Goal: Book appointment/travel/reservation

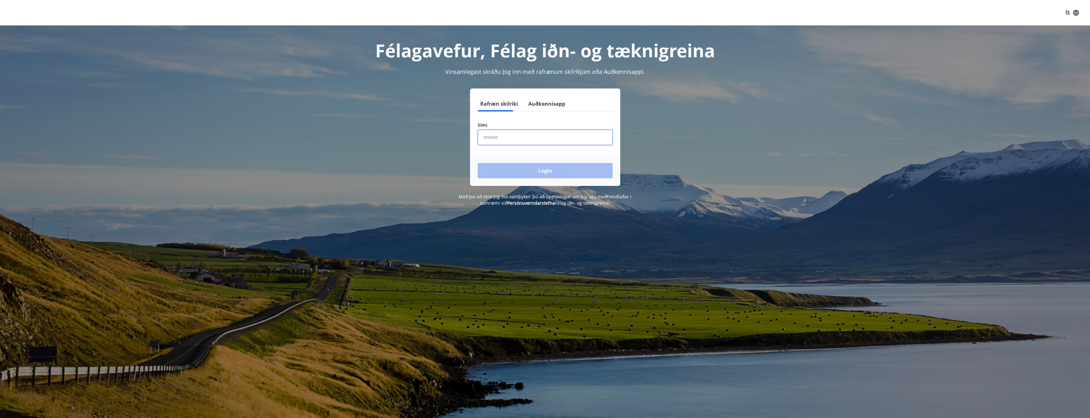
click at [524, 143] on input "phone" at bounding box center [545, 138] width 135 height 16
type input "********"
click at [524, 169] on button "Login" at bounding box center [545, 170] width 135 height 15
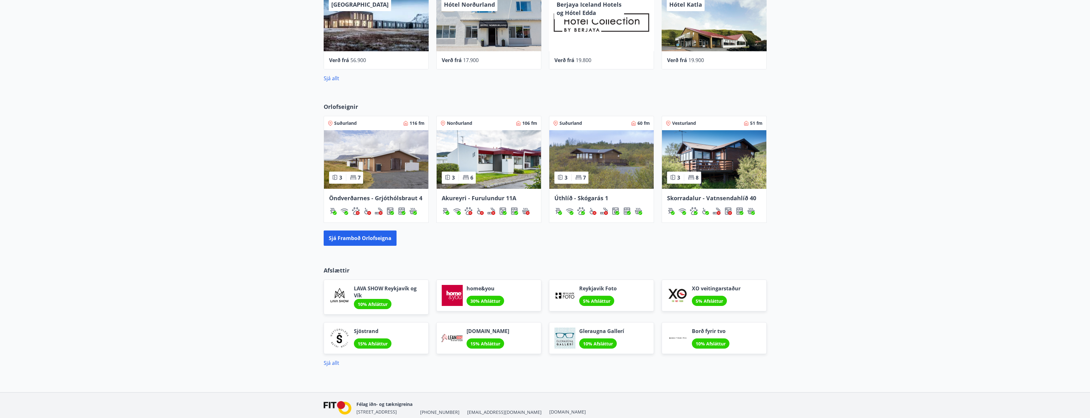
scroll to position [350, 0]
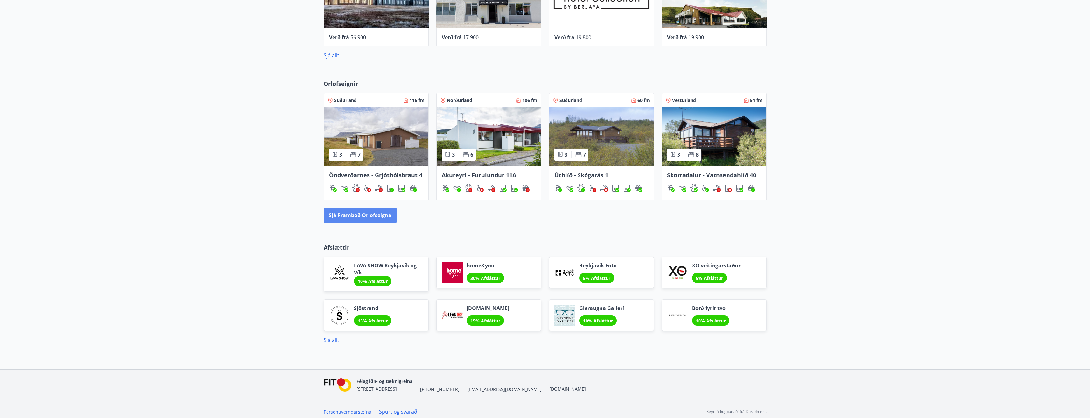
click at [381, 217] on button "Sjá framboð orlofseigna" at bounding box center [360, 215] width 73 height 15
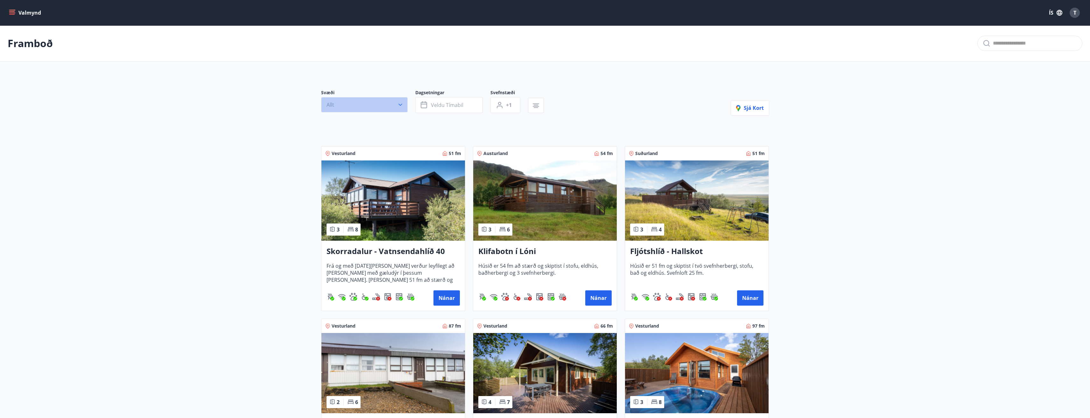
click at [401, 108] on button "Allt" at bounding box center [364, 104] width 87 height 15
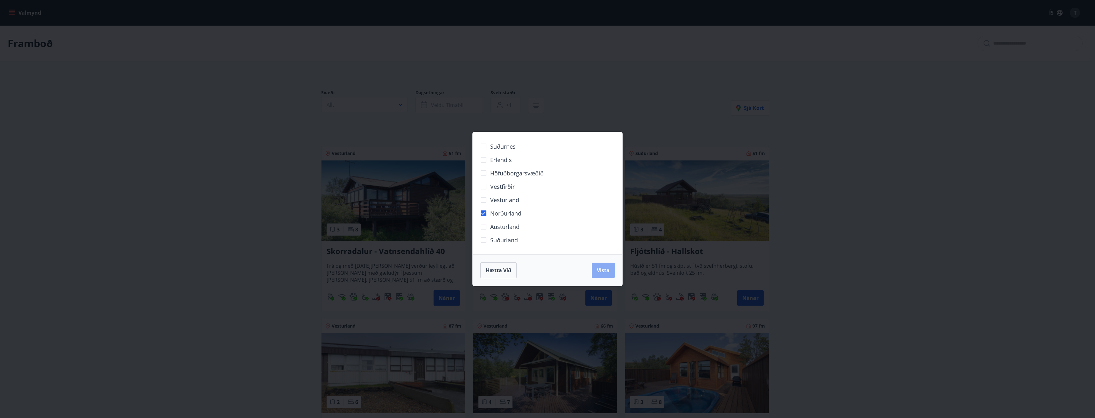
click at [609, 268] on span "Vista" at bounding box center [603, 270] width 13 height 7
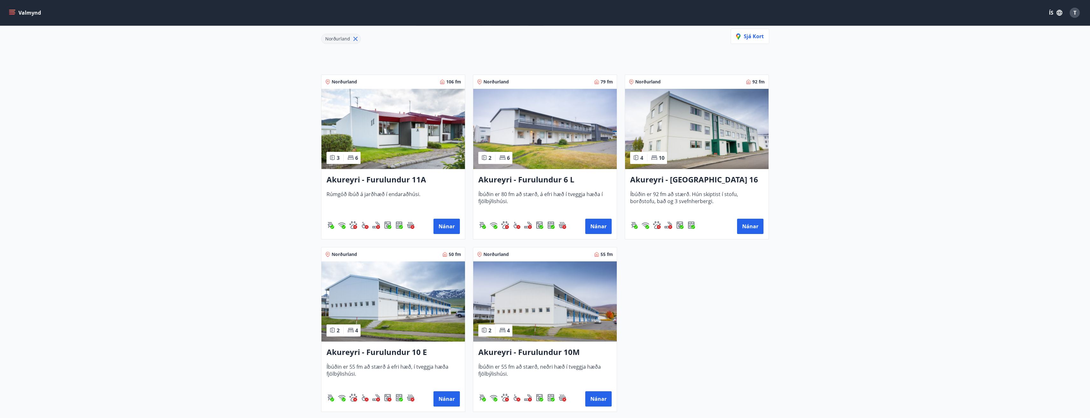
scroll to position [96, 0]
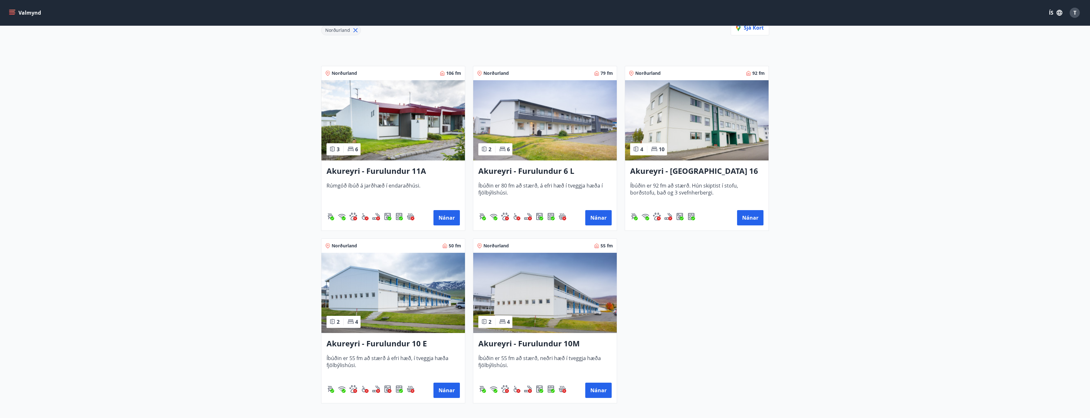
click at [406, 172] on h3 "Akureyri - Furulundur 11A" at bounding box center [393, 171] width 133 height 11
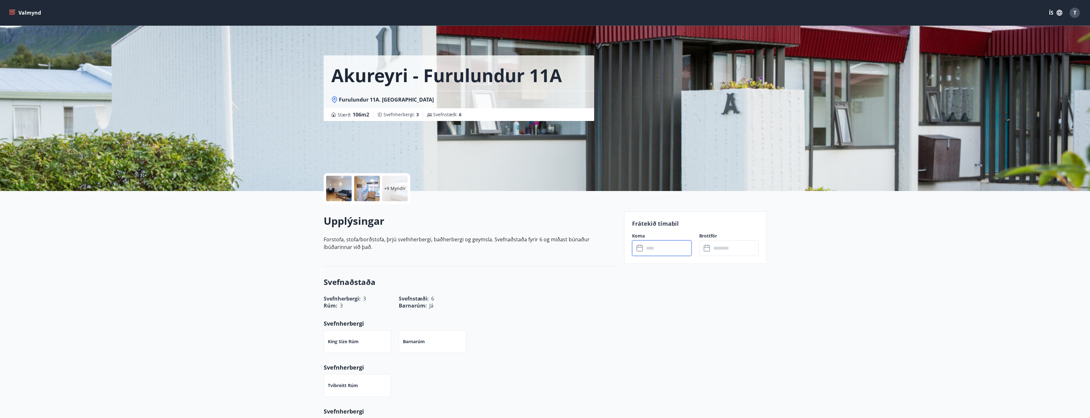
click at [652, 250] on input "text" at bounding box center [667, 248] width 47 height 16
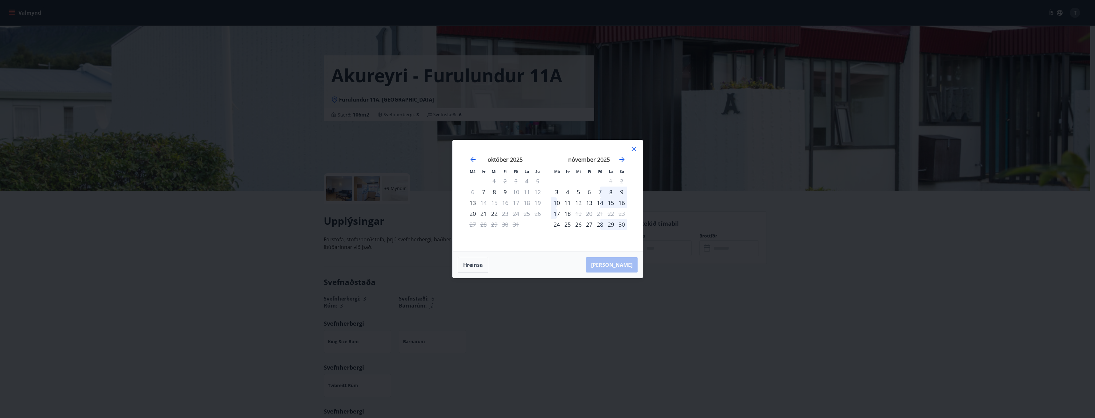
click at [632, 150] on icon at bounding box center [634, 149] width 8 height 8
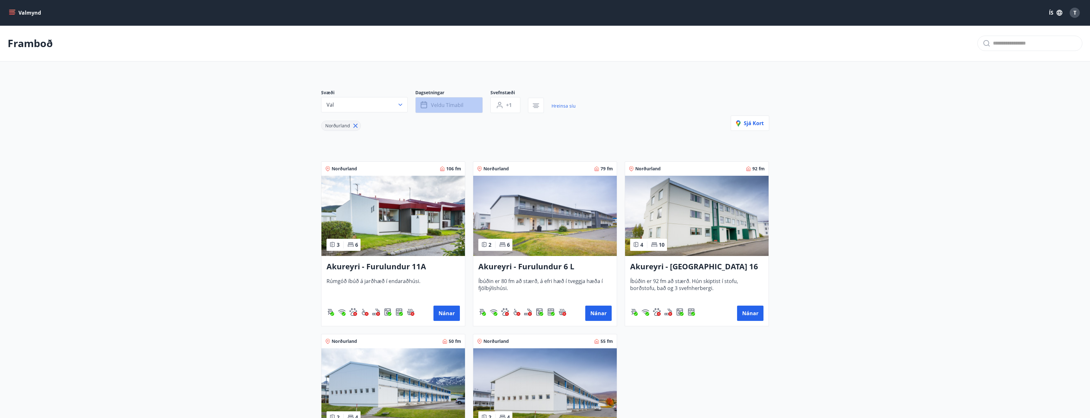
click at [450, 108] on span "Veldu tímabil" at bounding box center [447, 105] width 32 height 7
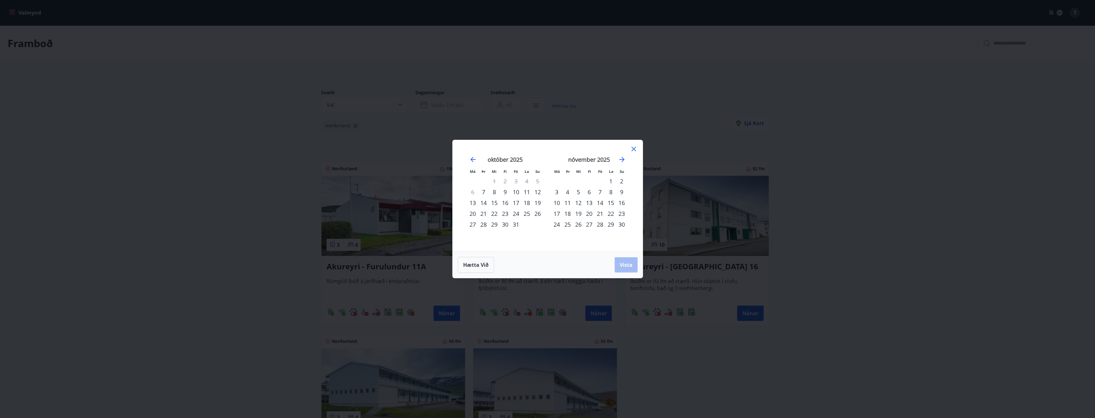
click at [505, 225] on div "30" at bounding box center [505, 224] width 11 height 11
click at [558, 191] on div "3" at bounding box center [556, 192] width 11 height 11
click at [622, 265] on span "Vista" at bounding box center [626, 264] width 13 height 7
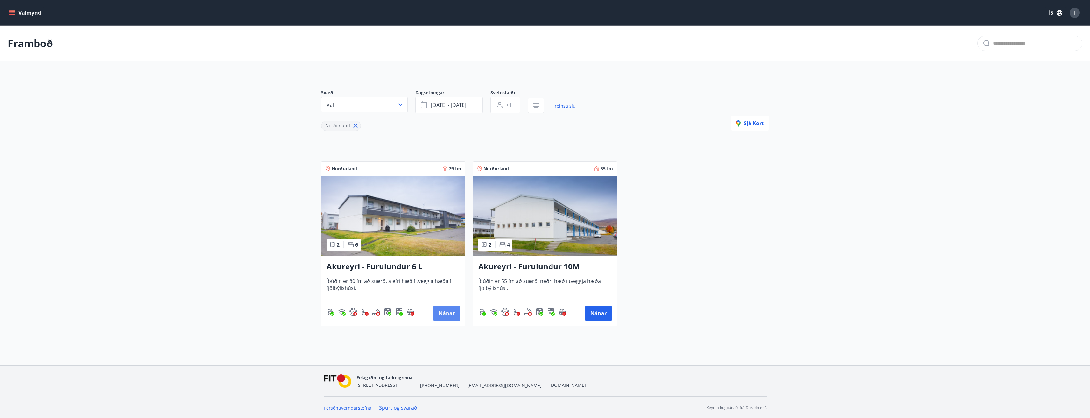
click at [453, 315] on button "Nánar" at bounding box center [447, 313] width 26 height 15
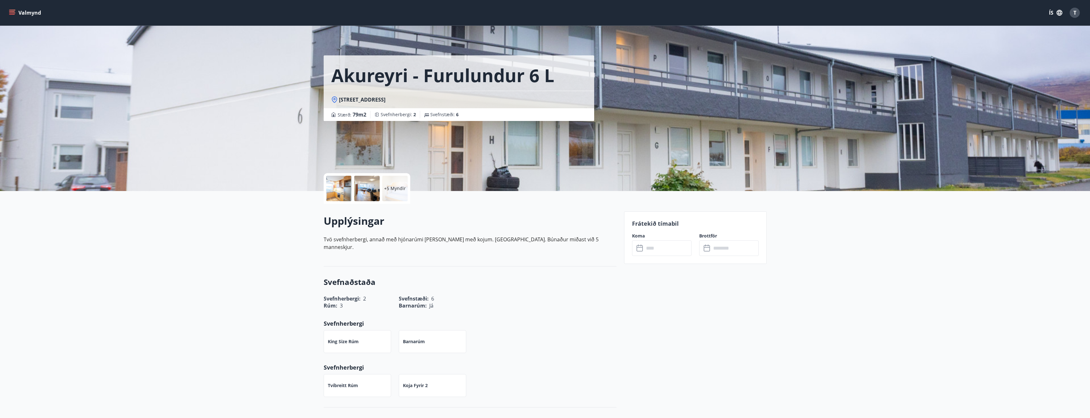
click at [656, 252] on input "text" at bounding box center [667, 248] width 47 height 16
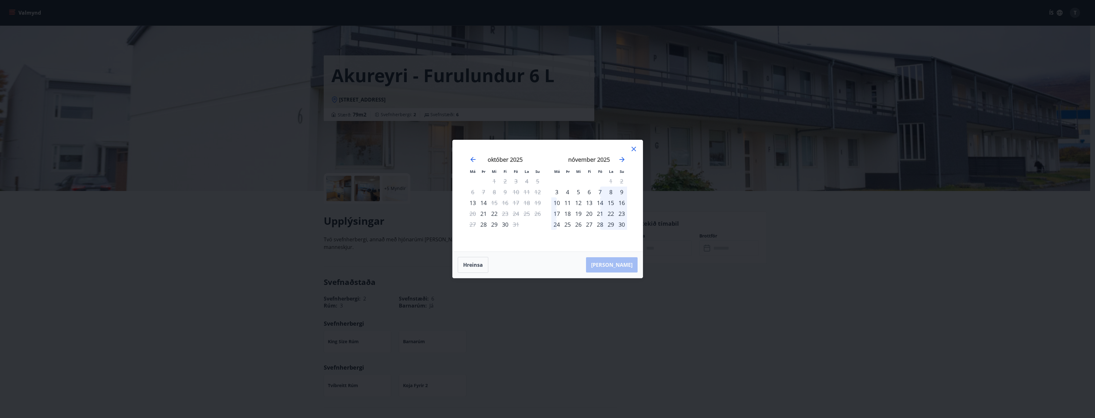
click at [634, 150] on icon at bounding box center [634, 149] width 8 height 8
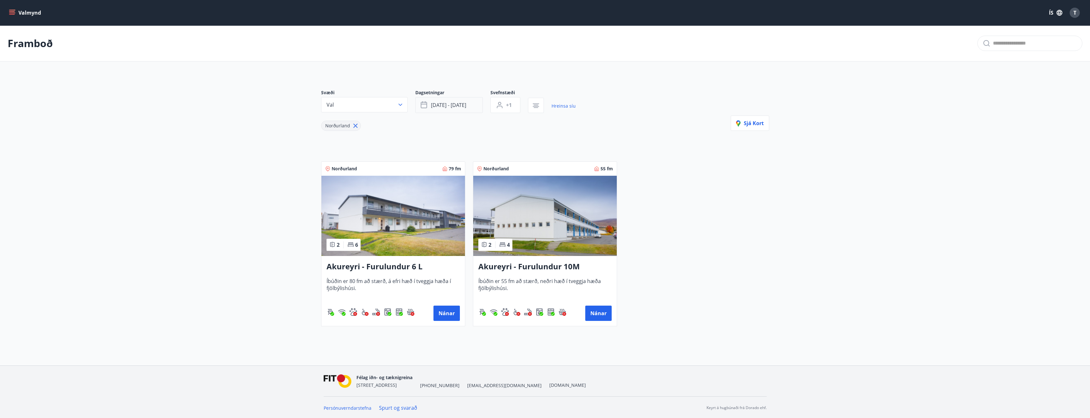
click at [450, 107] on span "[DATE] - [DATE]" at bounding box center [448, 105] width 35 height 7
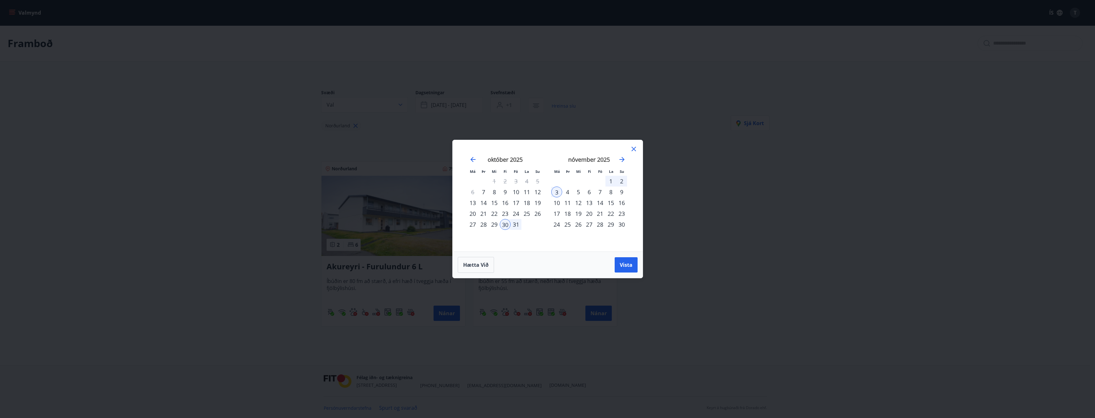
click at [634, 150] on icon at bounding box center [634, 149] width 4 height 4
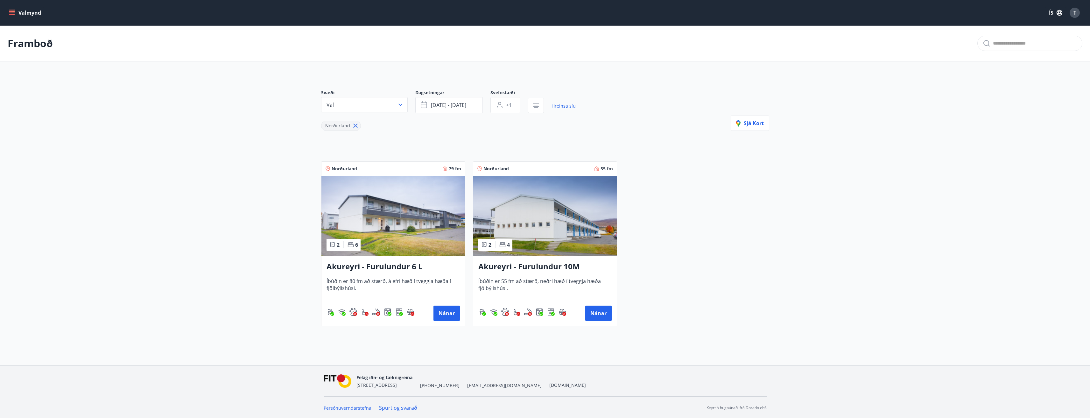
click at [551, 210] on img at bounding box center [545, 216] width 144 height 80
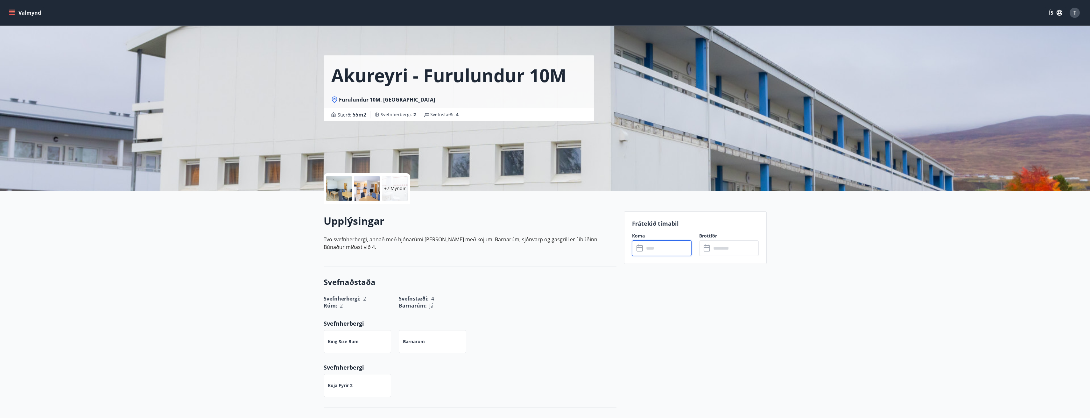
click at [651, 251] on input "text" at bounding box center [667, 248] width 47 height 16
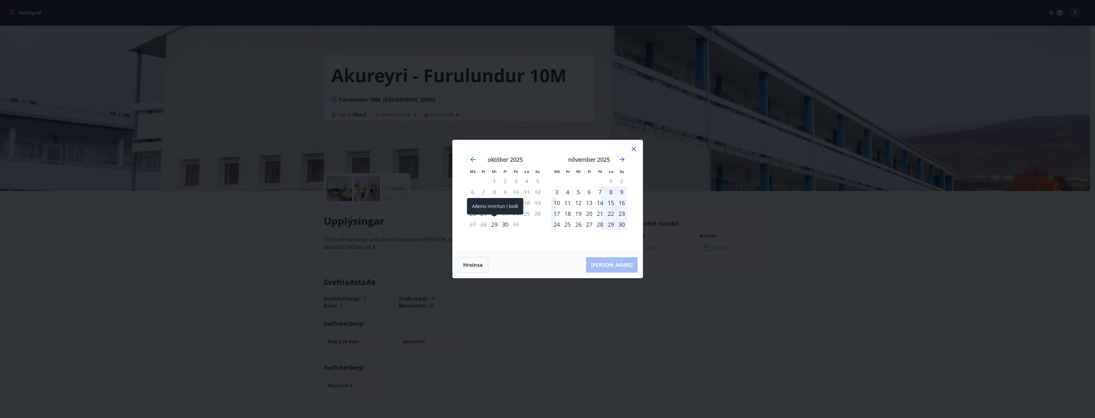
click at [497, 225] on div "29" at bounding box center [494, 224] width 11 height 11
click at [517, 226] on div "31" at bounding box center [516, 224] width 11 height 11
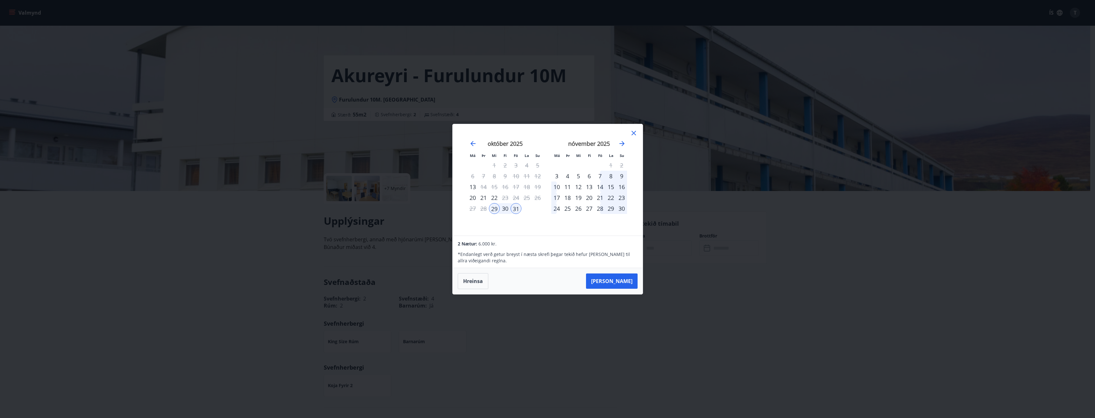
click at [622, 167] on div "2" at bounding box center [621, 165] width 11 height 11
click at [569, 175] on div "4" at bounding box center [567, 176] width 11 height 11
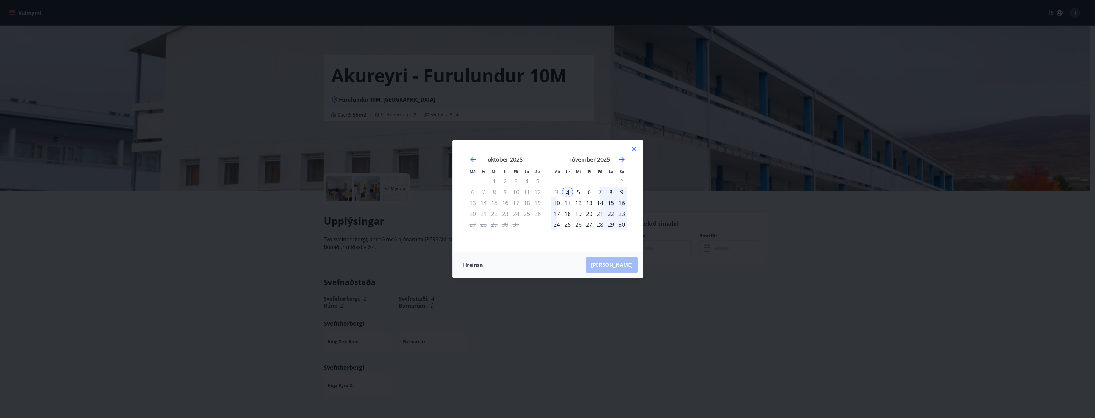
click at [505, 225] on div "30" at bounding box center [505, 224] width 11 height 11
click at [636, 153] on div at bounding box center [634, 150] width 8 height 10
click at [634, 149] on icon at bounding box center [634, 149] width 4 height 4
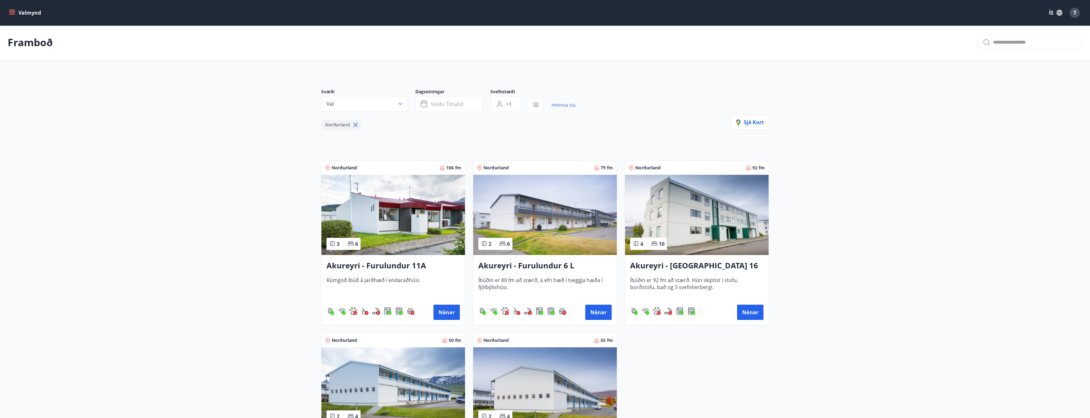
scroll to position [128, 0]
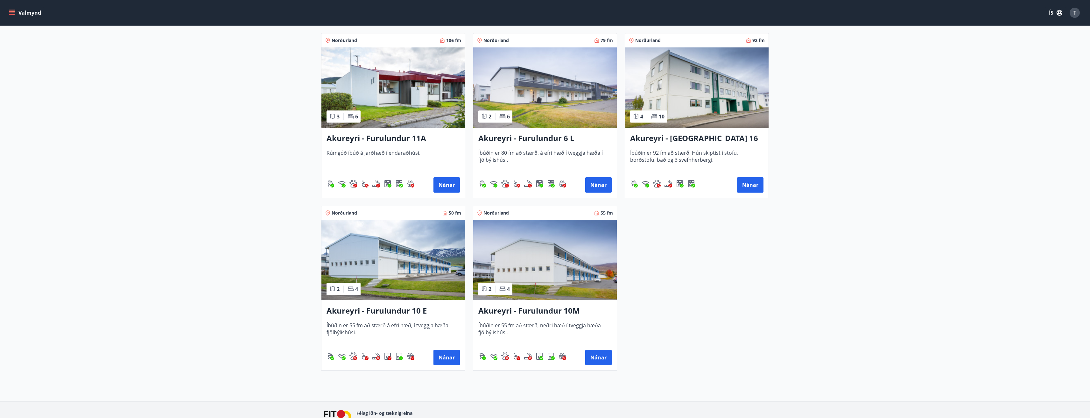
click at [710, 137] on h3 "Akureyri - [GEOGRAPHIC_DATA] 16 E" at bounding box center [696, 138] width 133 height 11
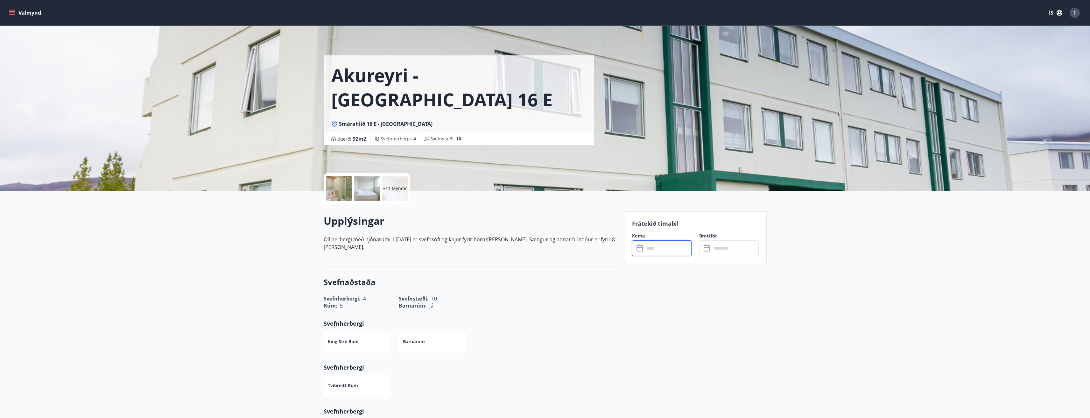
click at [652, 251] on input "text" at bounding box center [667, 248] width 47 height 16
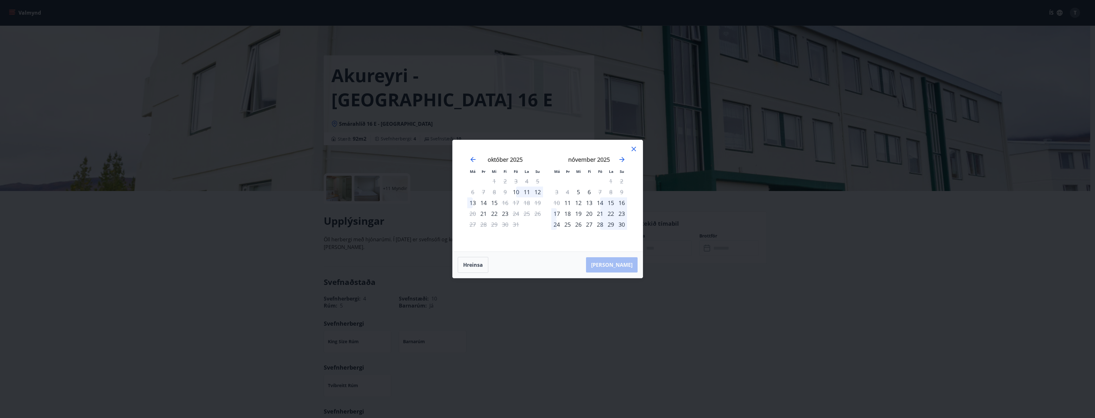
click at [634, 147] on icon at bounding box center [634, 149] width 8 height 8
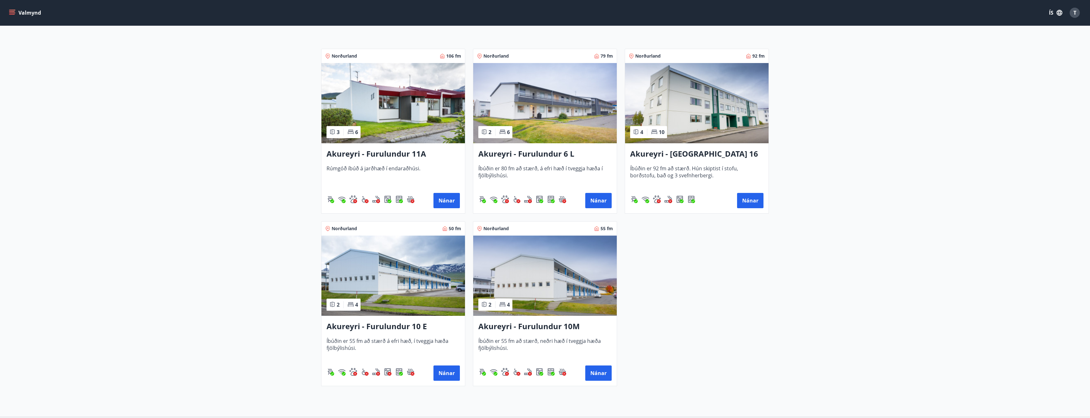
scroll to position [6, 0]
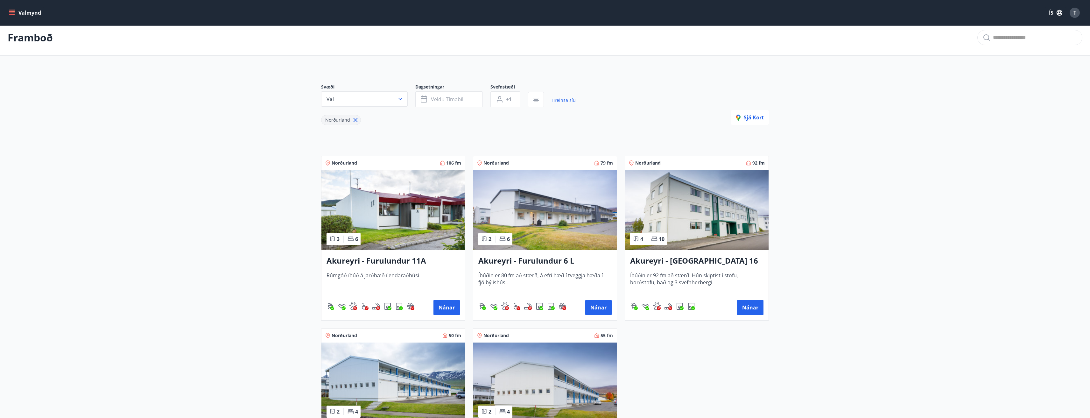
click at [544, 246] on img at bounding box center [545, 210] width 144 height 80
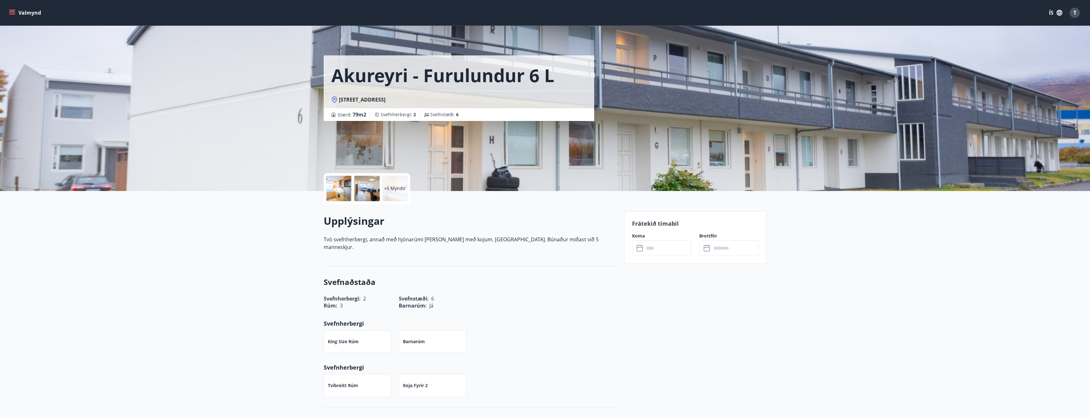
click at [652, 248] on input "text" at bounding box center [667, 248] width 47 height 16
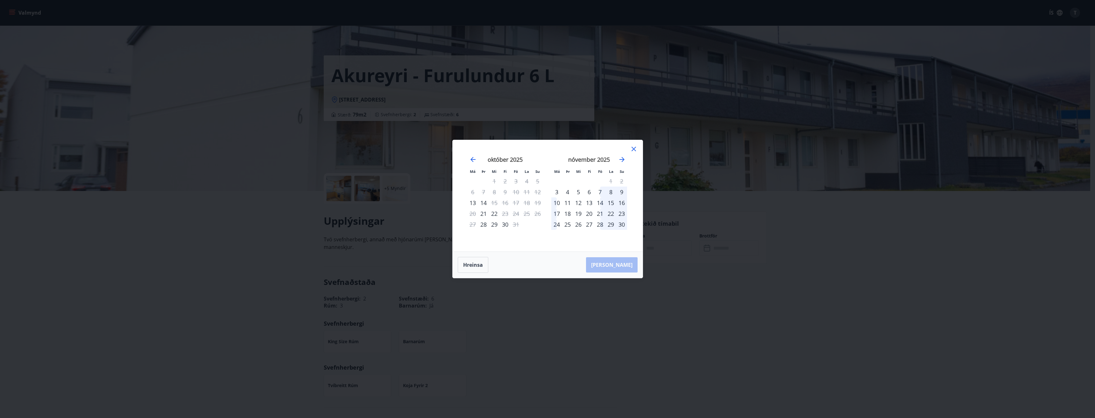
click at [622, 181] on div "2" at bounding box center [621, 181] width 11 height 11
click at [504, 223] on div "30" at bounding box center [505, 224] width 11 height 11
click at [516, 223] on div "31" at bounding box center [516, 224] width 11 height 11
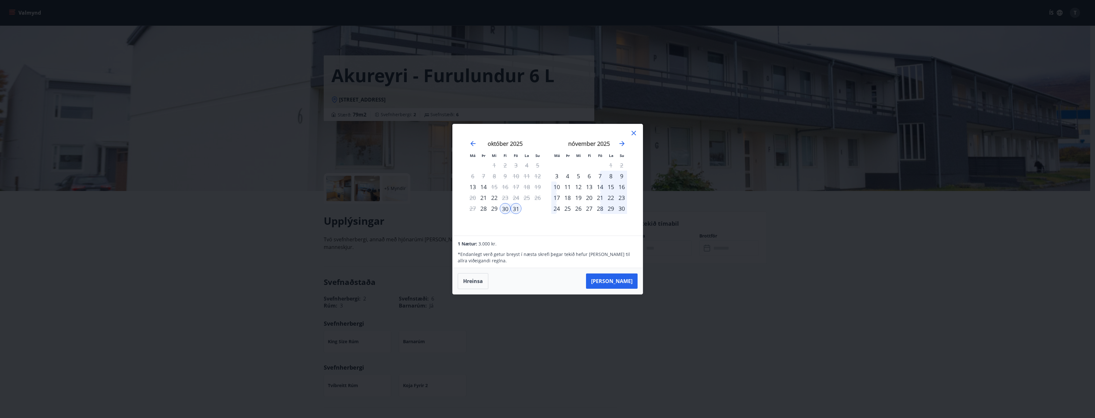
click at [634, 133] on icon at bounding box center [633, 132] width 1 height 1
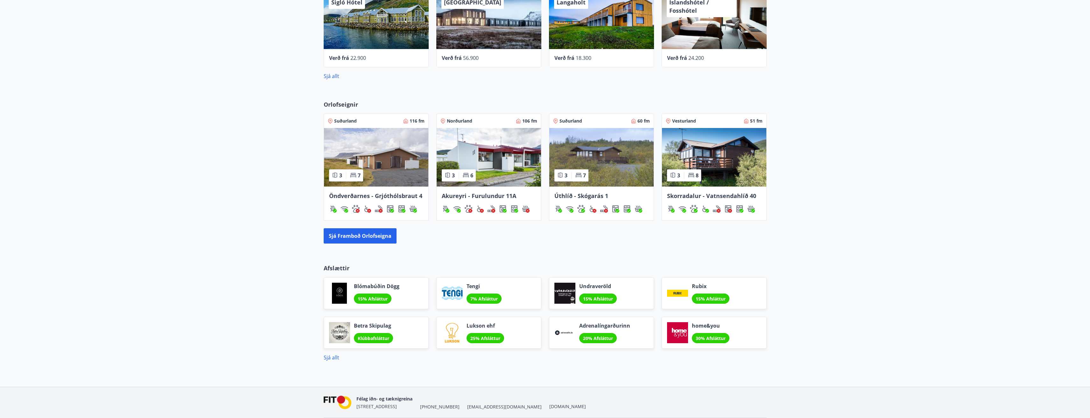
scroll to position [320, 0]
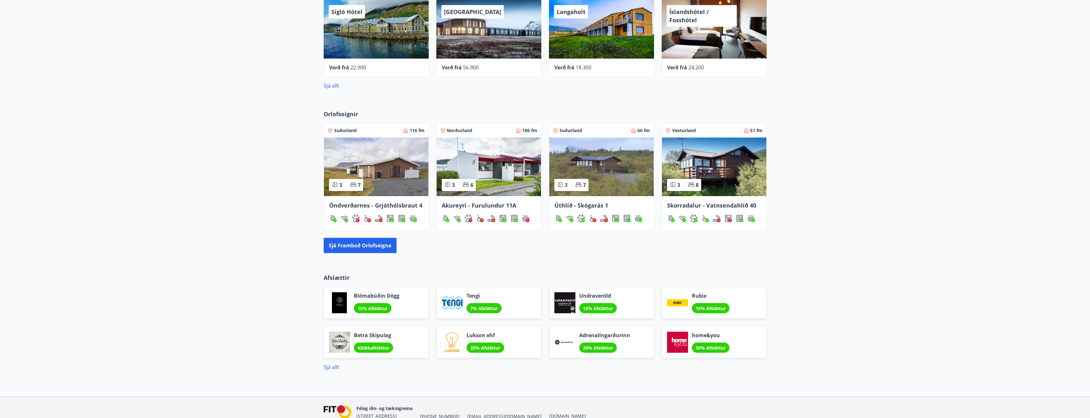
click at [499, 206] on span "Akureyri - Furulundur 11A" at bounding box center [479, 206] width 74 height 8
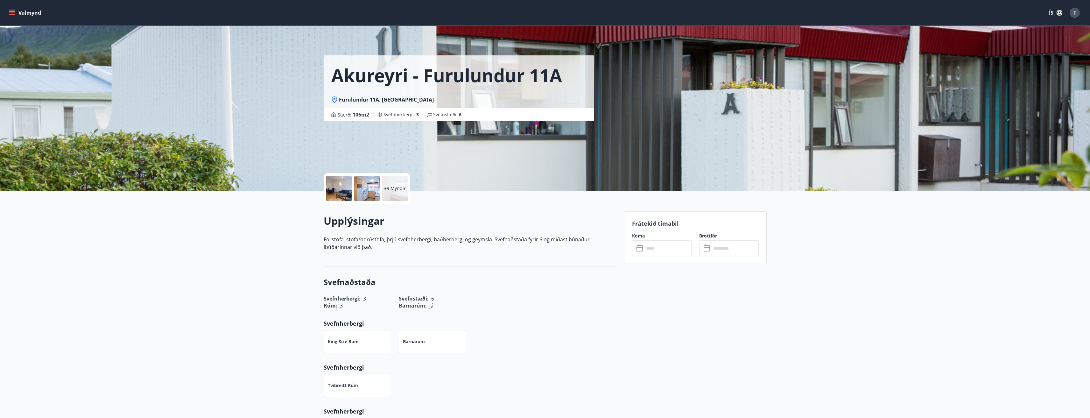
click at [657, 251] on input "text" at bounding box center [667, 248] width 47 height 16
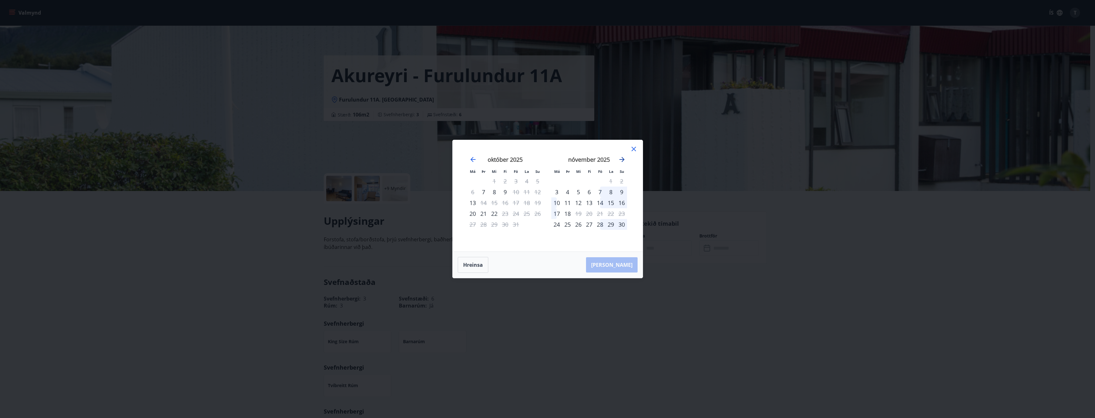
click at [624, 160] on icon "Move forward to switch to the next month." at bounding box center [622, 160] width 8 height 8
click at [623, 162] on icon "Move forward to switch to the next month." at bounding box center [622, 160] width 8 height 8
click at [473, 158] on icon "Move backward to switch to the previous month." at bounding box center [473, 160] width 8 height 8
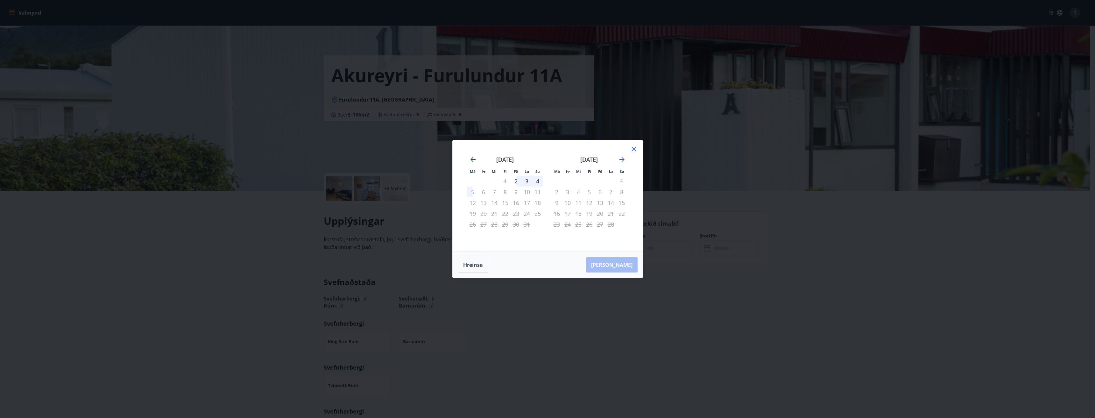
click at [473, 158] on icon "Move backward to switch to the previous month." at bounding box center [473, 160] width 8 height 8
click at [632, 149] on icon at bounding box center [634, 149] width 8 height 8
